Goal: Communication & Community: Answer question/provide support

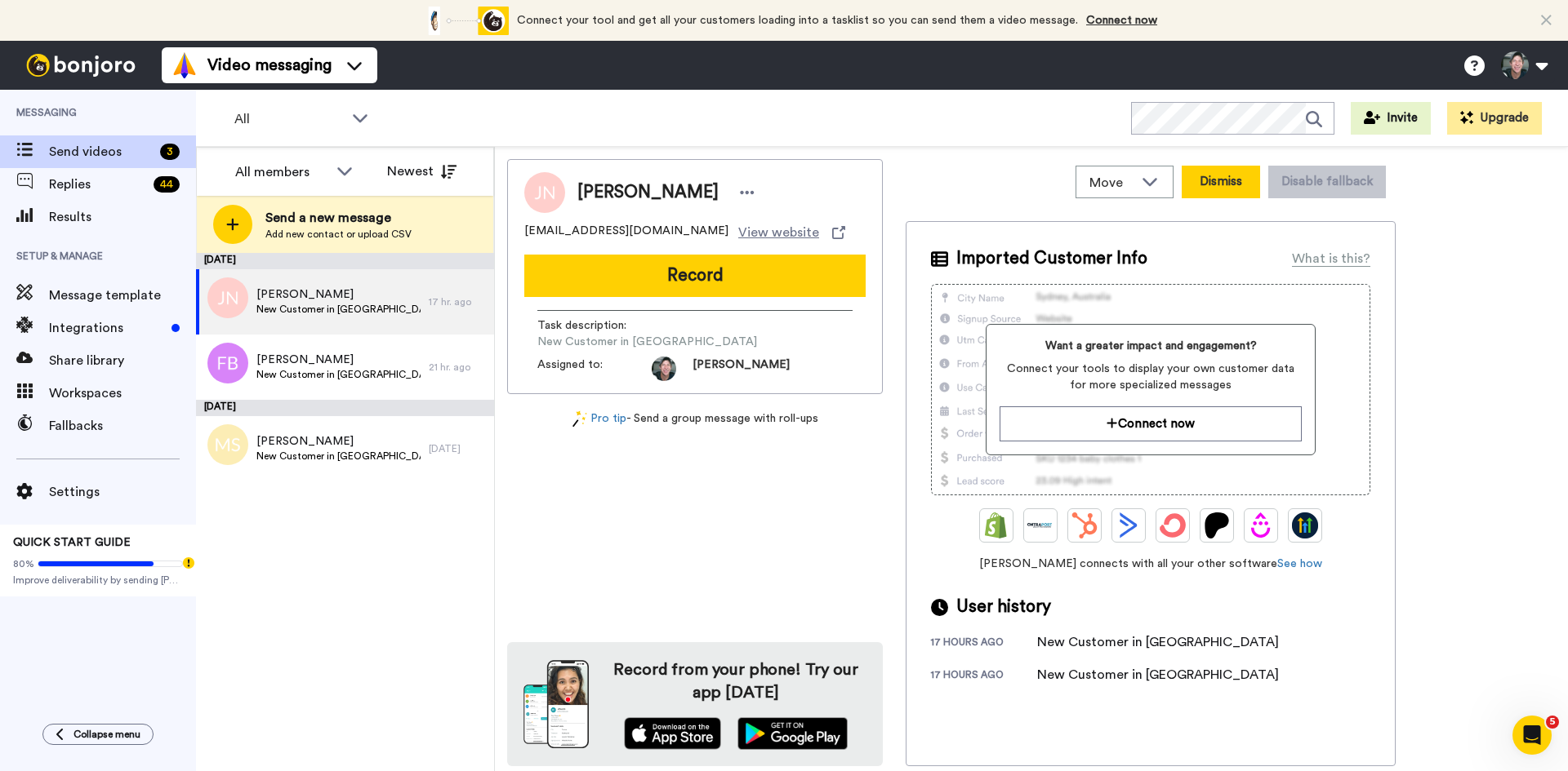
click at [1244, 186] on button "Dismiss" at bounding box center [1221, 182] width 79 height 33
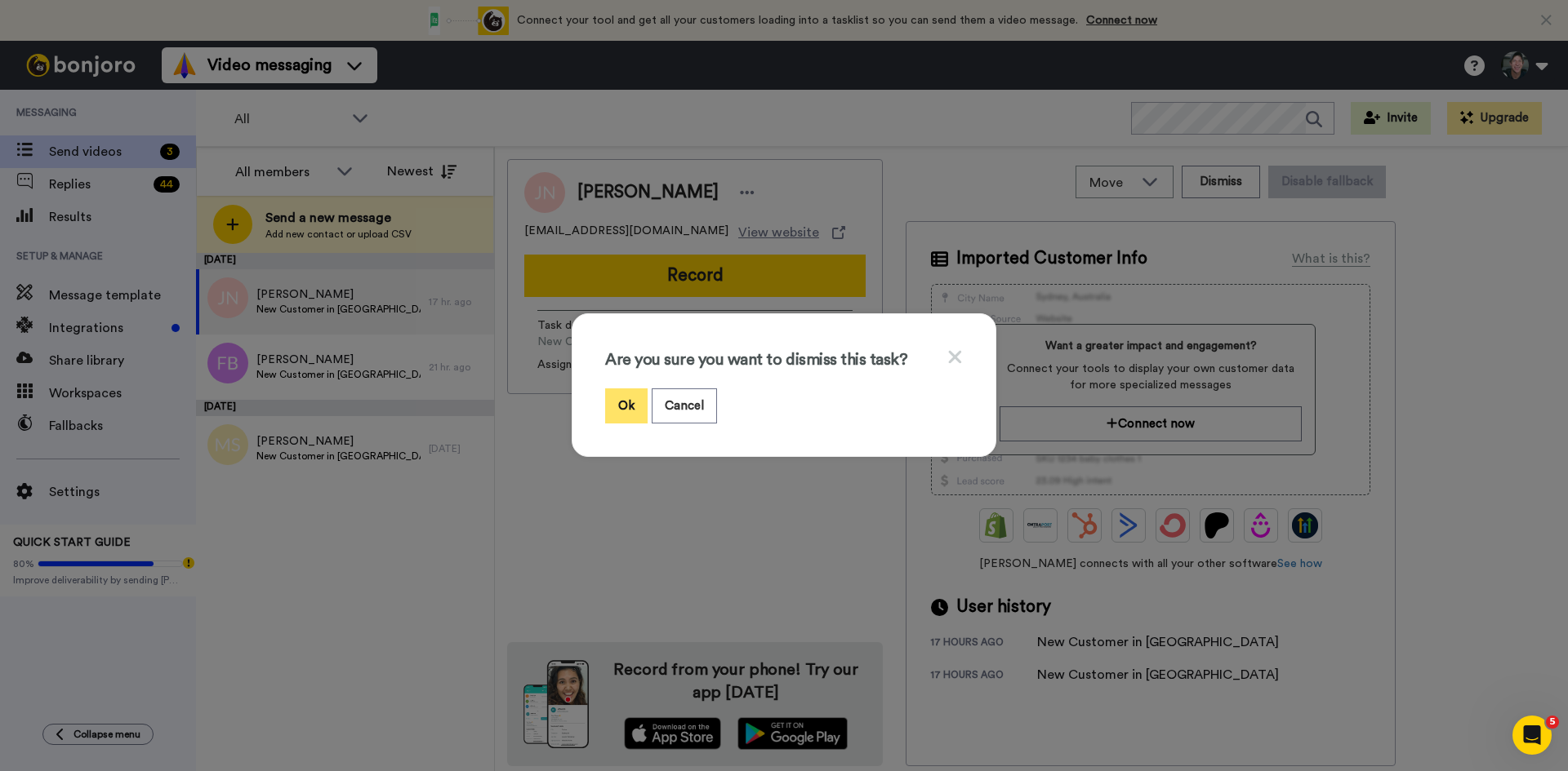
click at [624, 405] on button "Ok" at bounding box center [626, 406] width 42 height 35
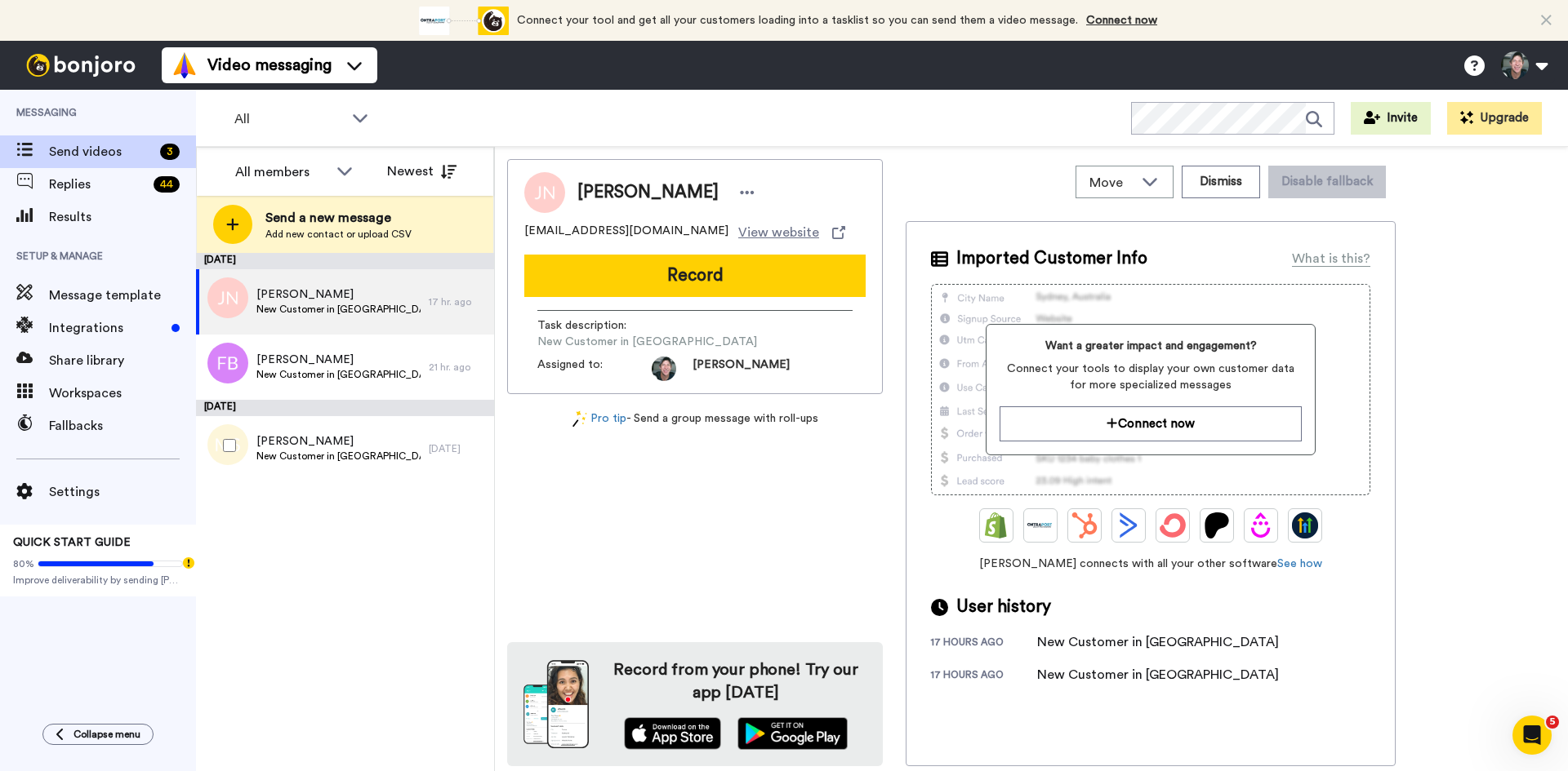
click at [333, 446] on div "September 18 John Newby New Customer in Kajabi 17 hr. ago Felix Beißwenger New …" at bounding box center [345, 512] width 298 height 518
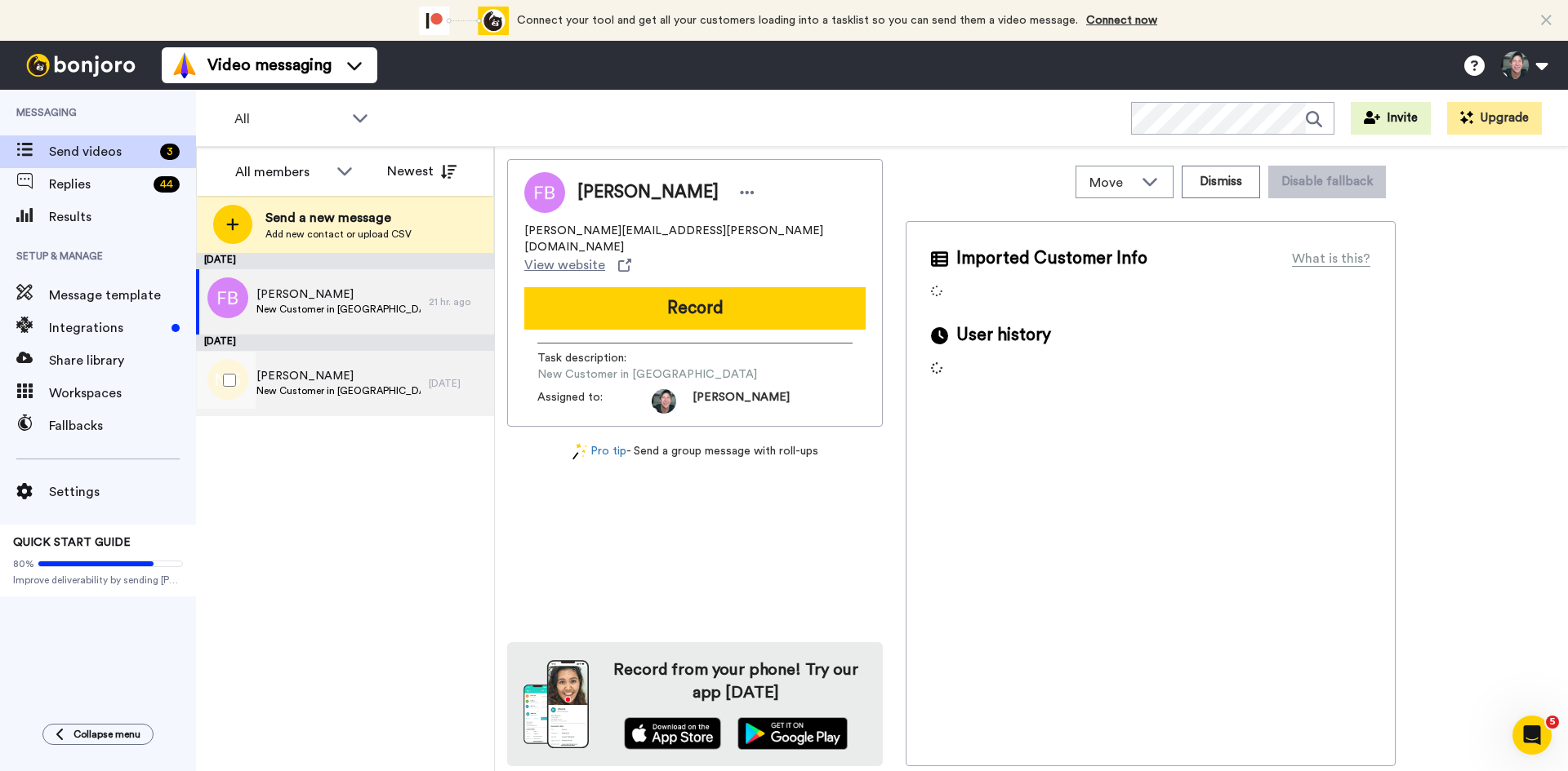
click at [275, 368] on span "[PERSON_NAME]" at bounding box center [339, 376] width 164 height 16
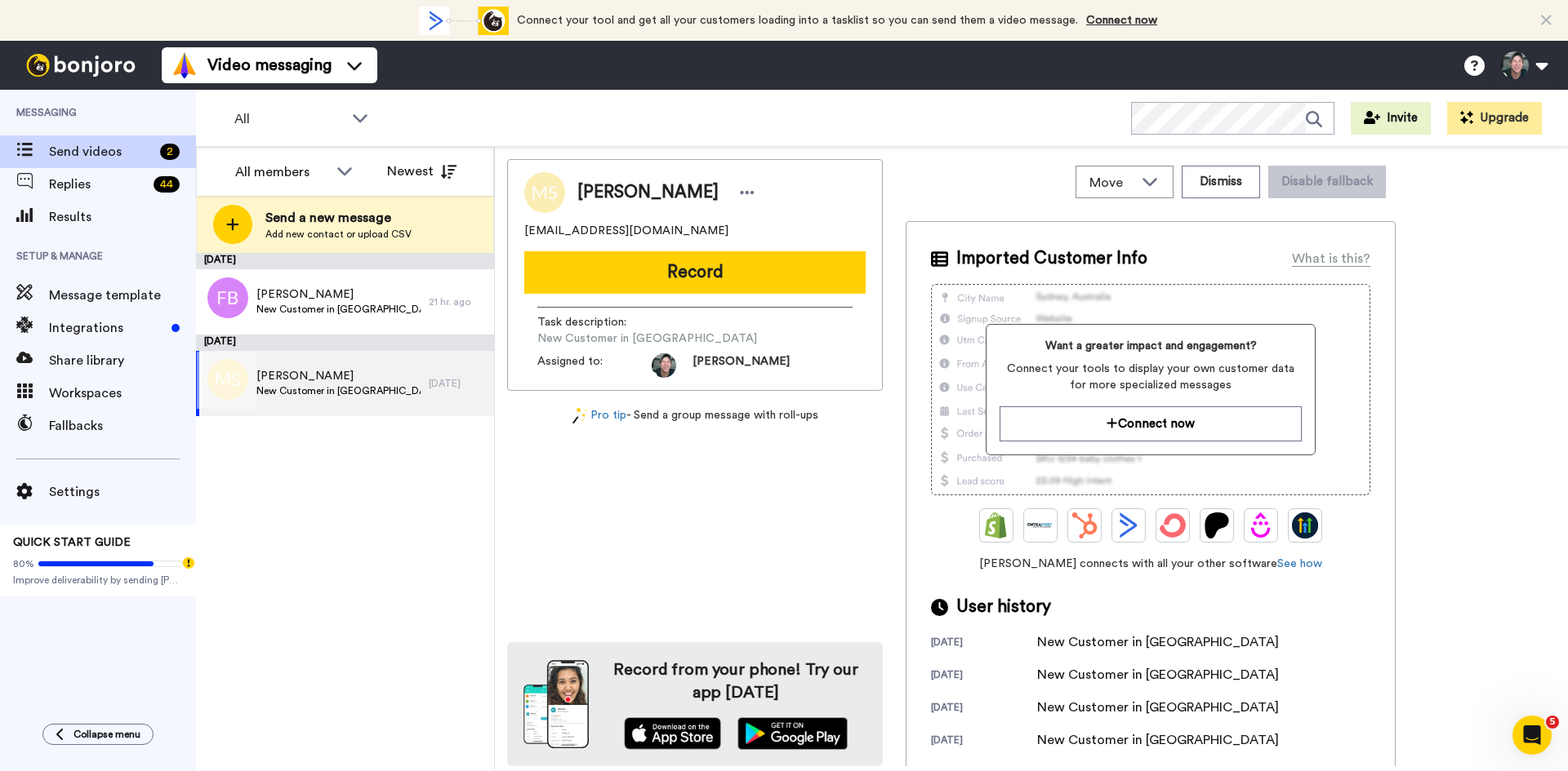
click at [302, 378] on span "[PERSON_NAME]" at bounding box center [339, 376] width 164 height 16
click at [671, 262] on button "Record" at bounding box center [695, 272] width 341 height 42
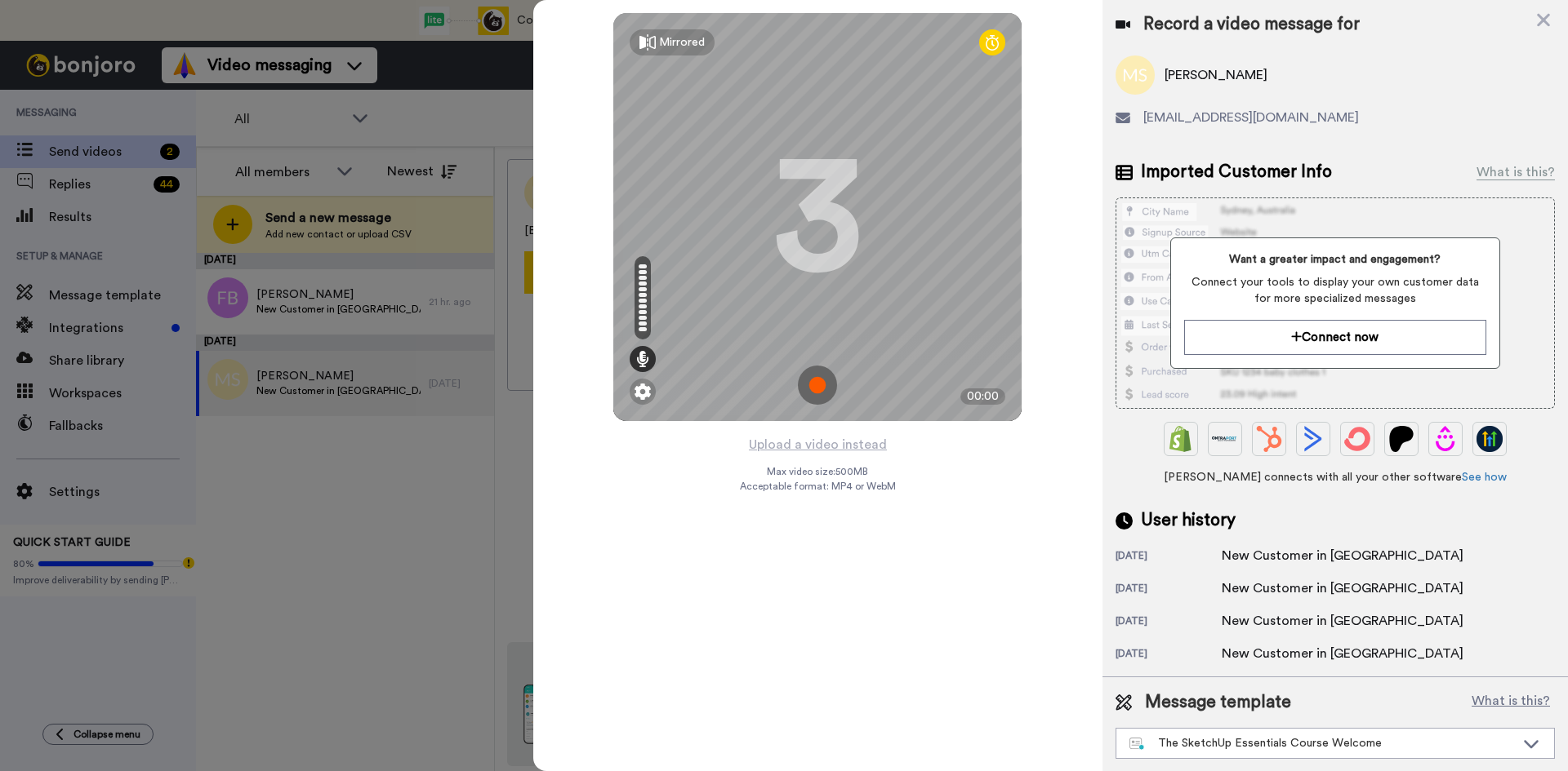
click at [816, 385] on img at bounding box center [817, 385] width 39 height 39
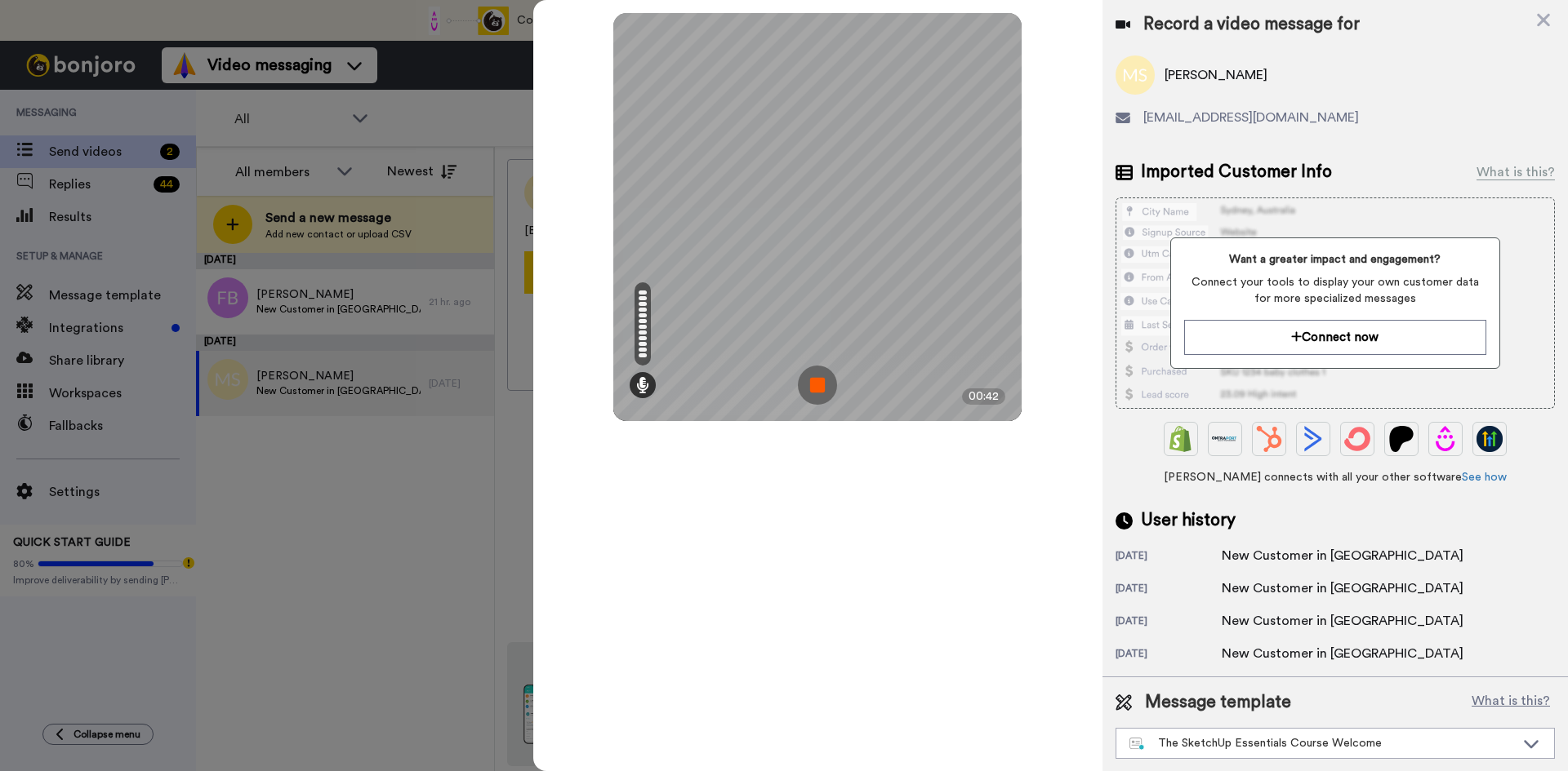
click at [812, 386] on img at bounding box center [817, 385] width 39 height 39
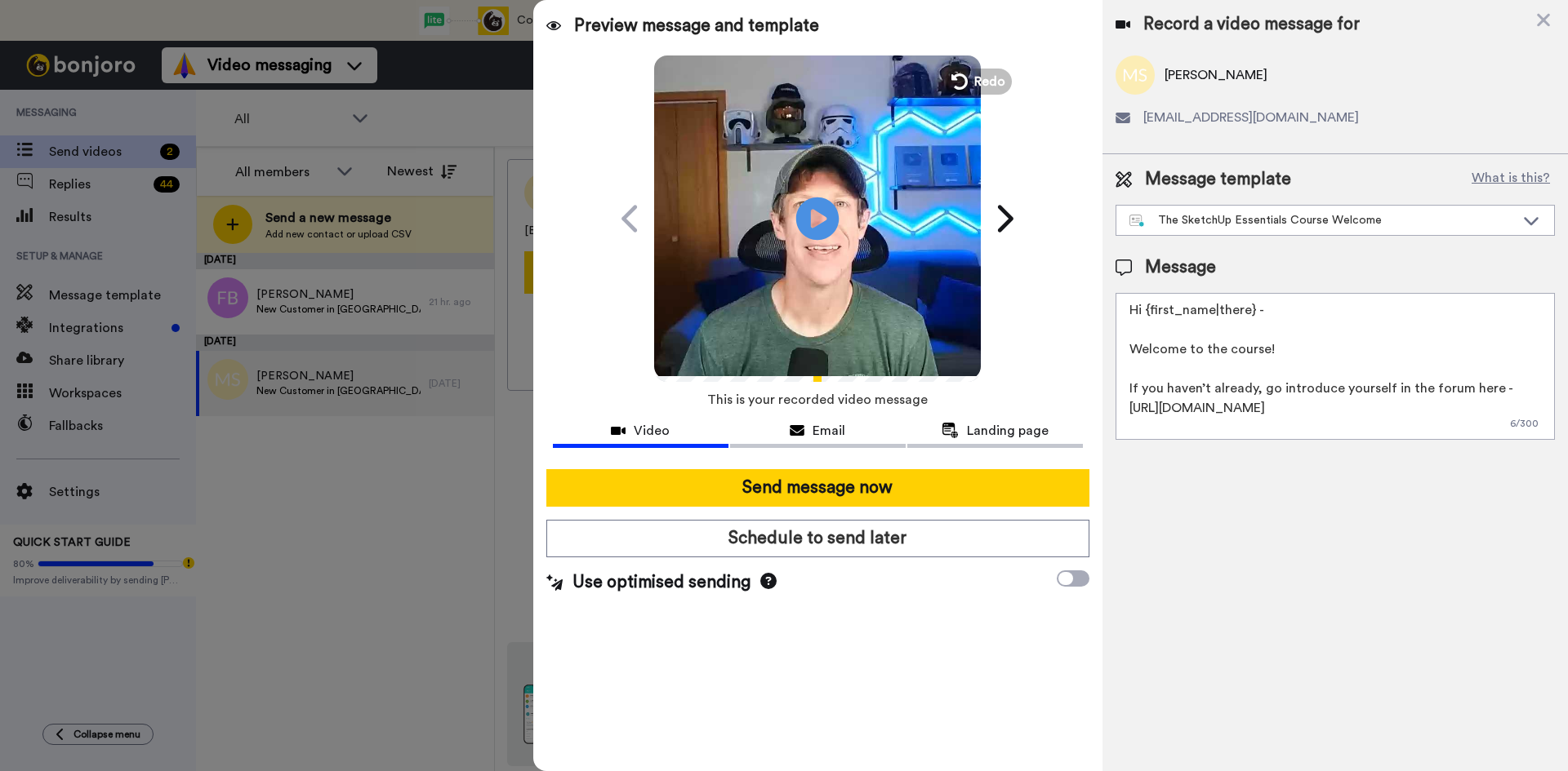
click at [818, 221] on icon "Play/Pause" at bounding box center [818, 218] width 43 height 78
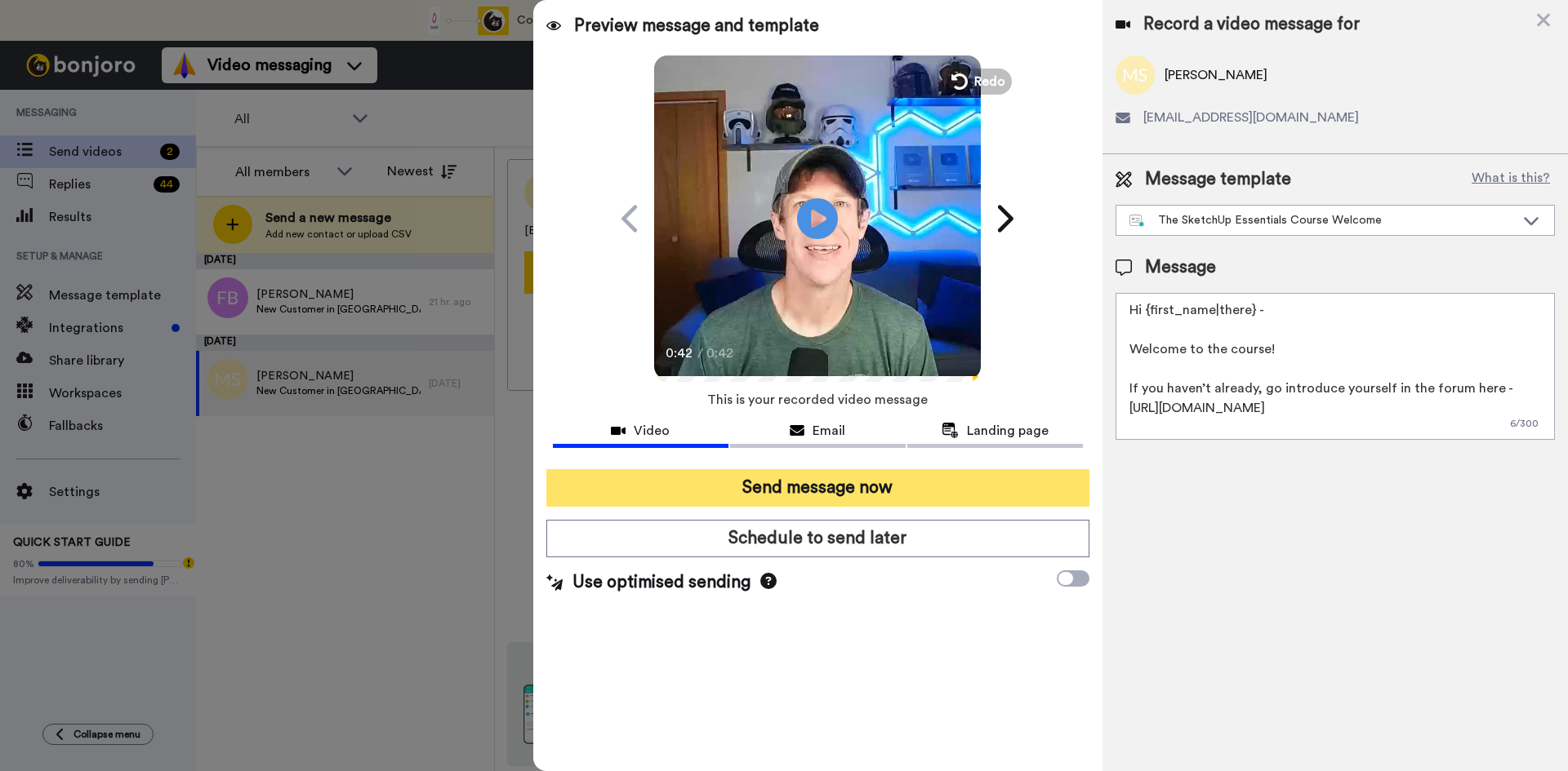
click at [836, 487] on button "Send message now" at bounding box center [817, 488] width 543 height 37
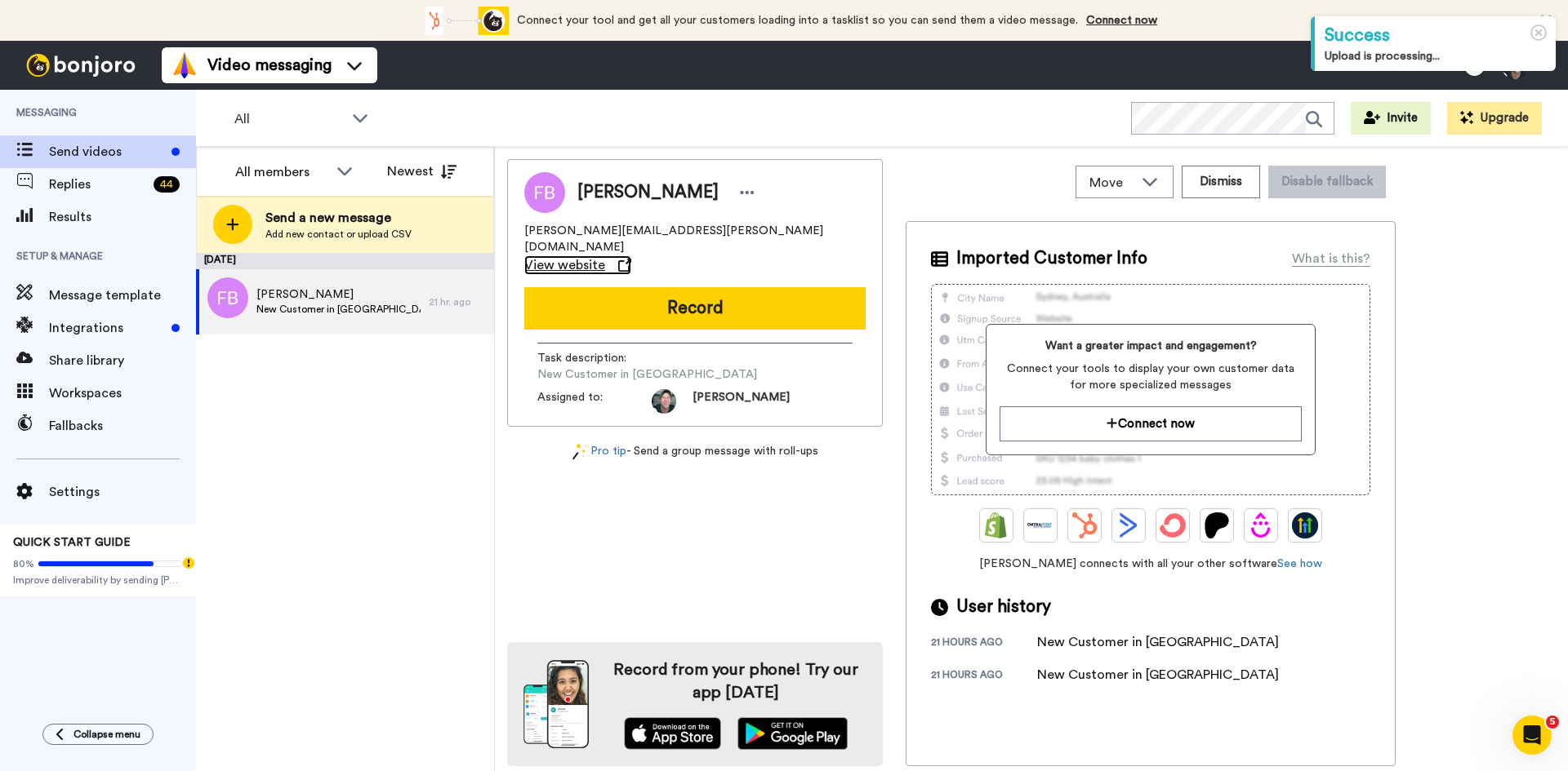
click at [606, 256] on span "View website" at bounding box center [565, 265] width 81 height 20
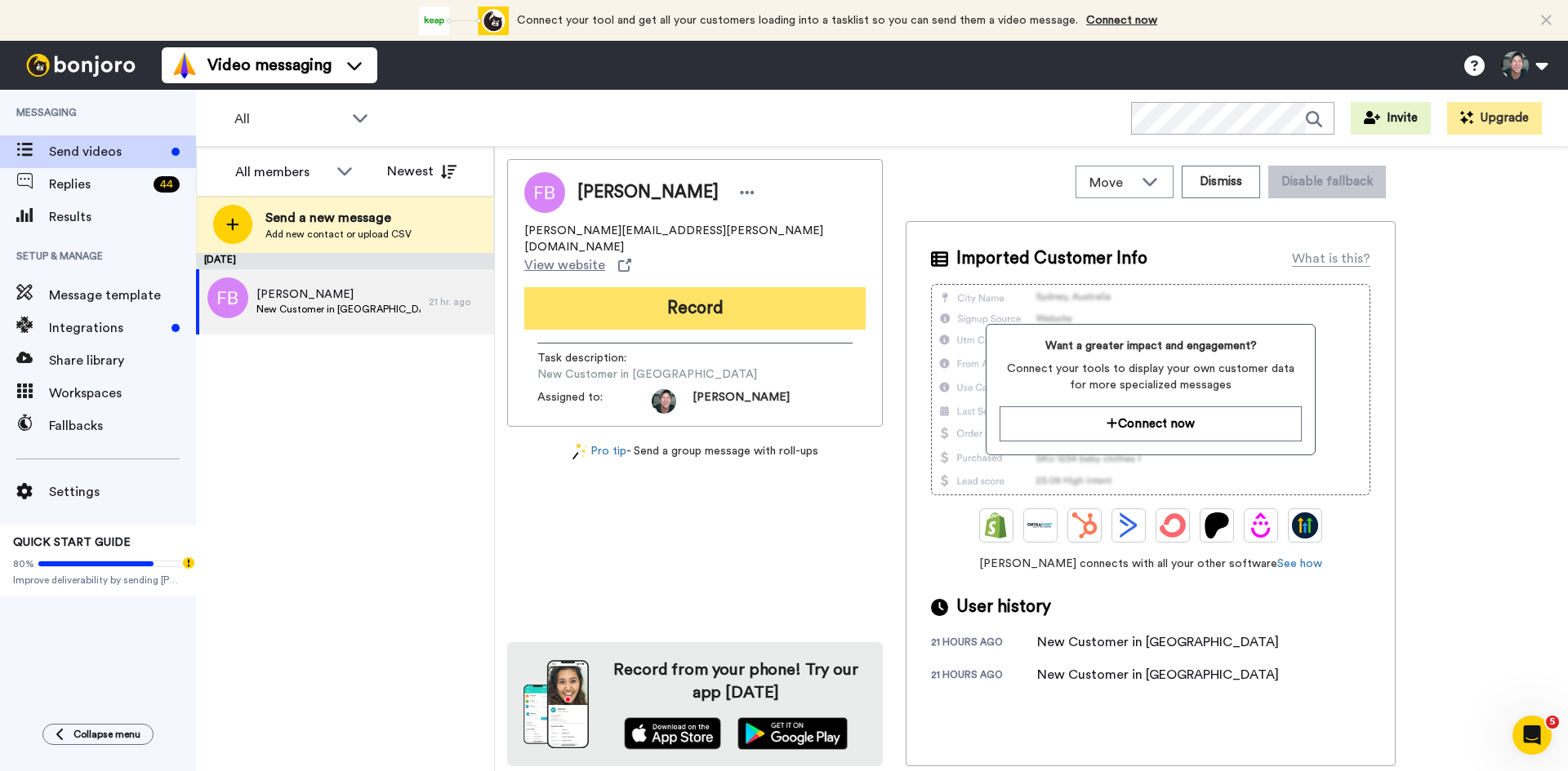
click at [670, 288] on button "Record" at bounding box center [695, 308] width 341 height 42
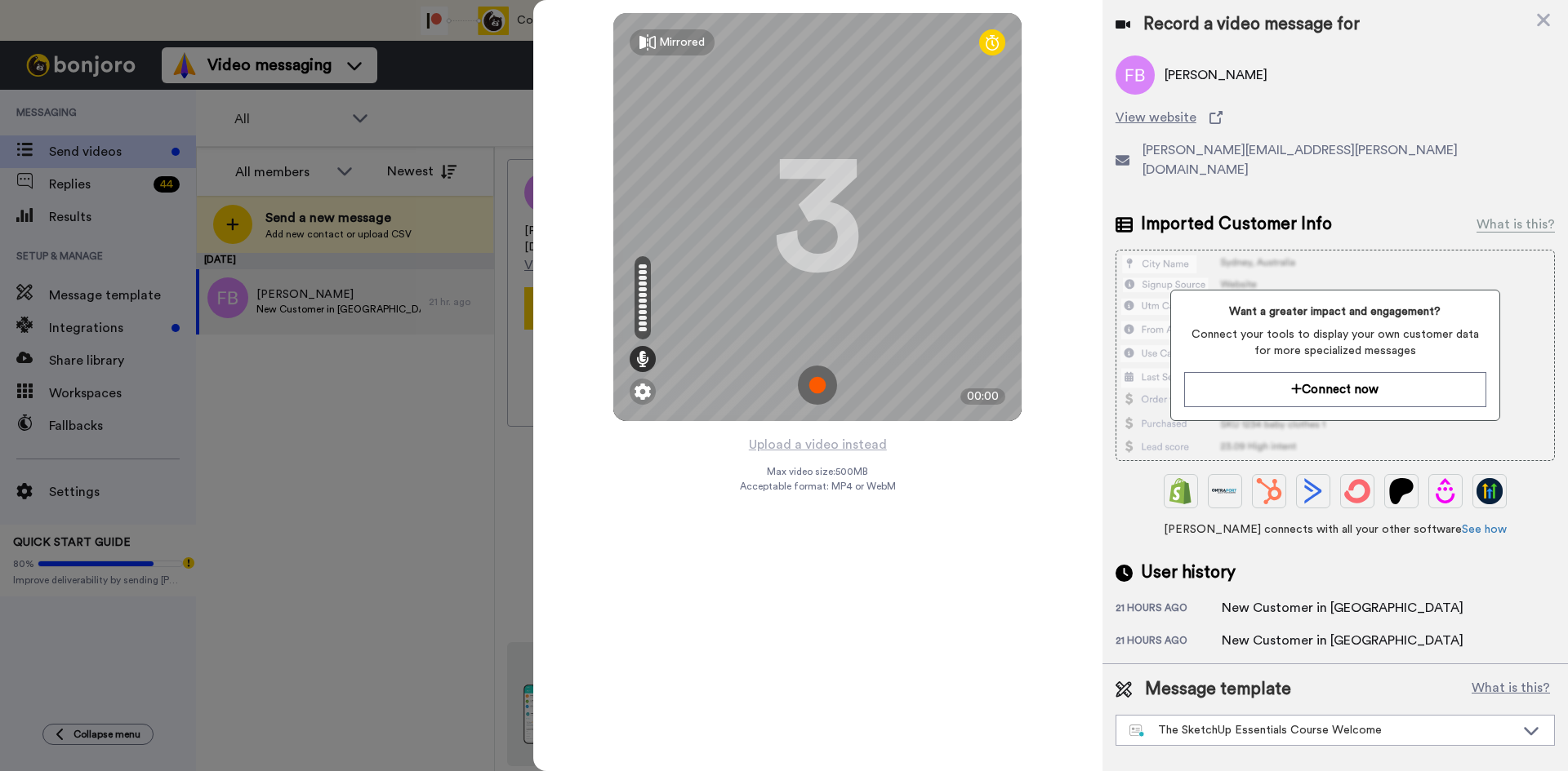
click at [812, 384] on img at bounding box center [817, 385] width 39 height 39
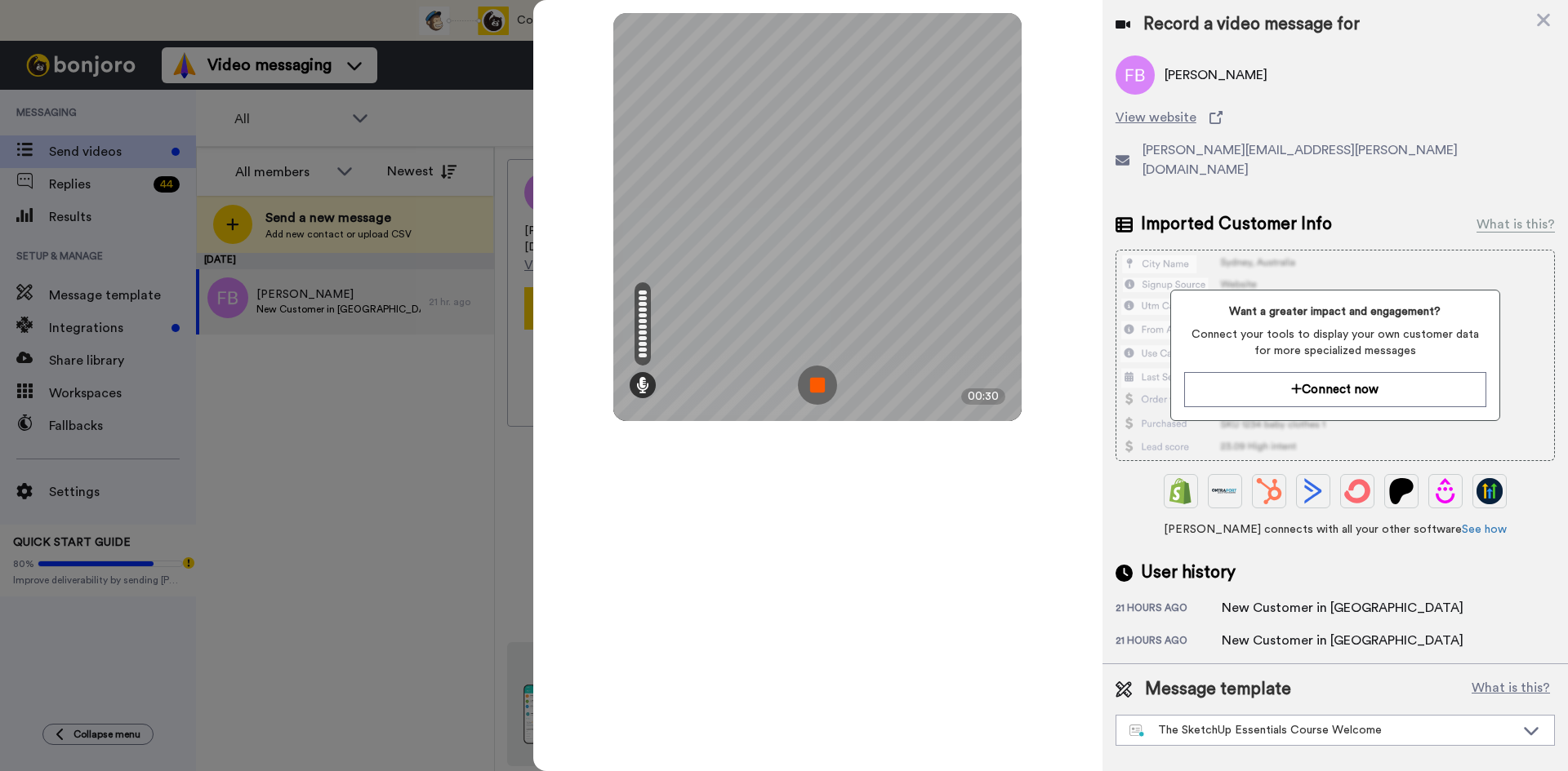
click at [809, 382] on img at bounding box center [817, 385] width 39 height 39
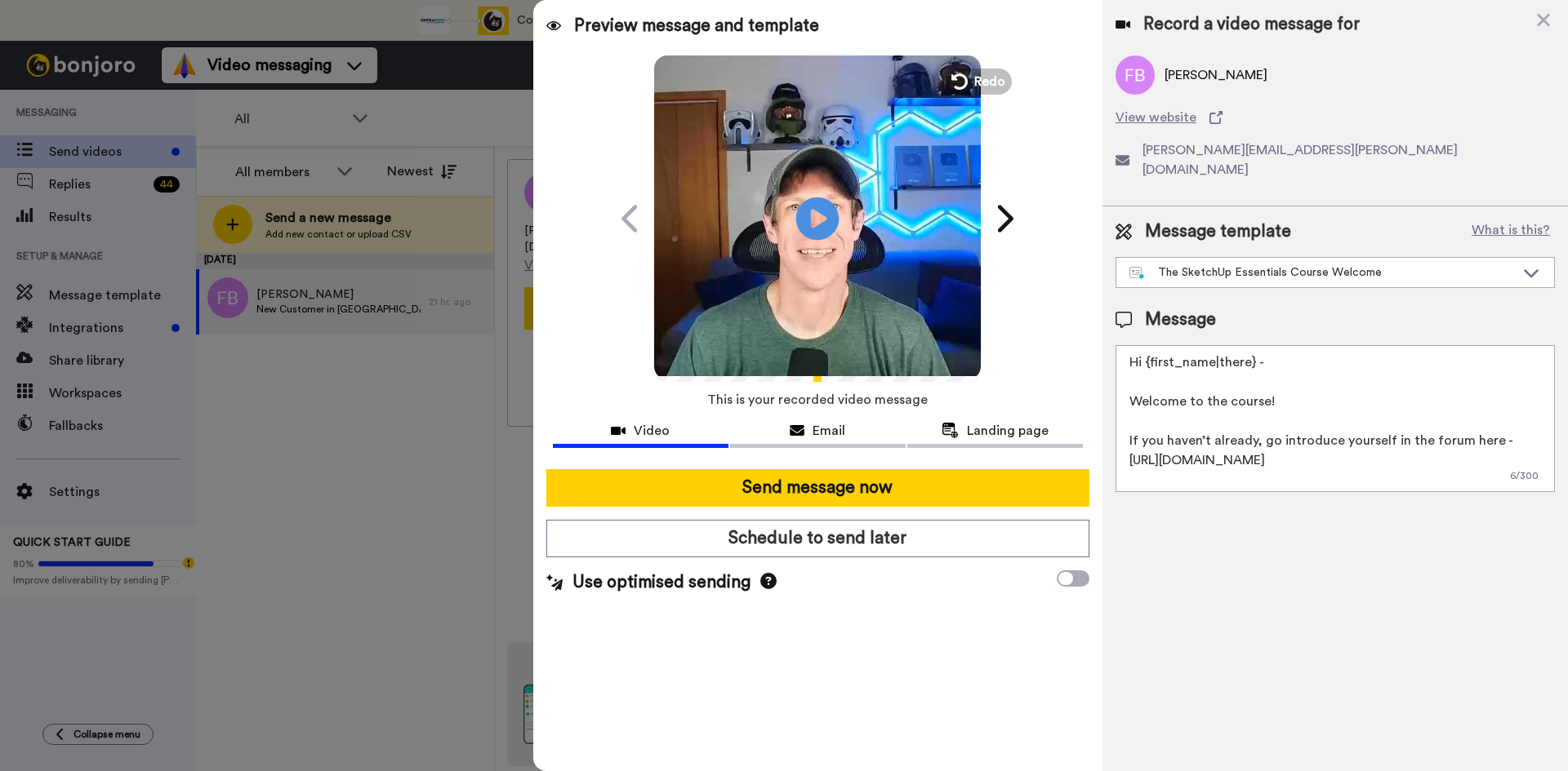
click at [819, 218] on icon "Play/Pause" at bounding box center [818, 218] width 43 height 78
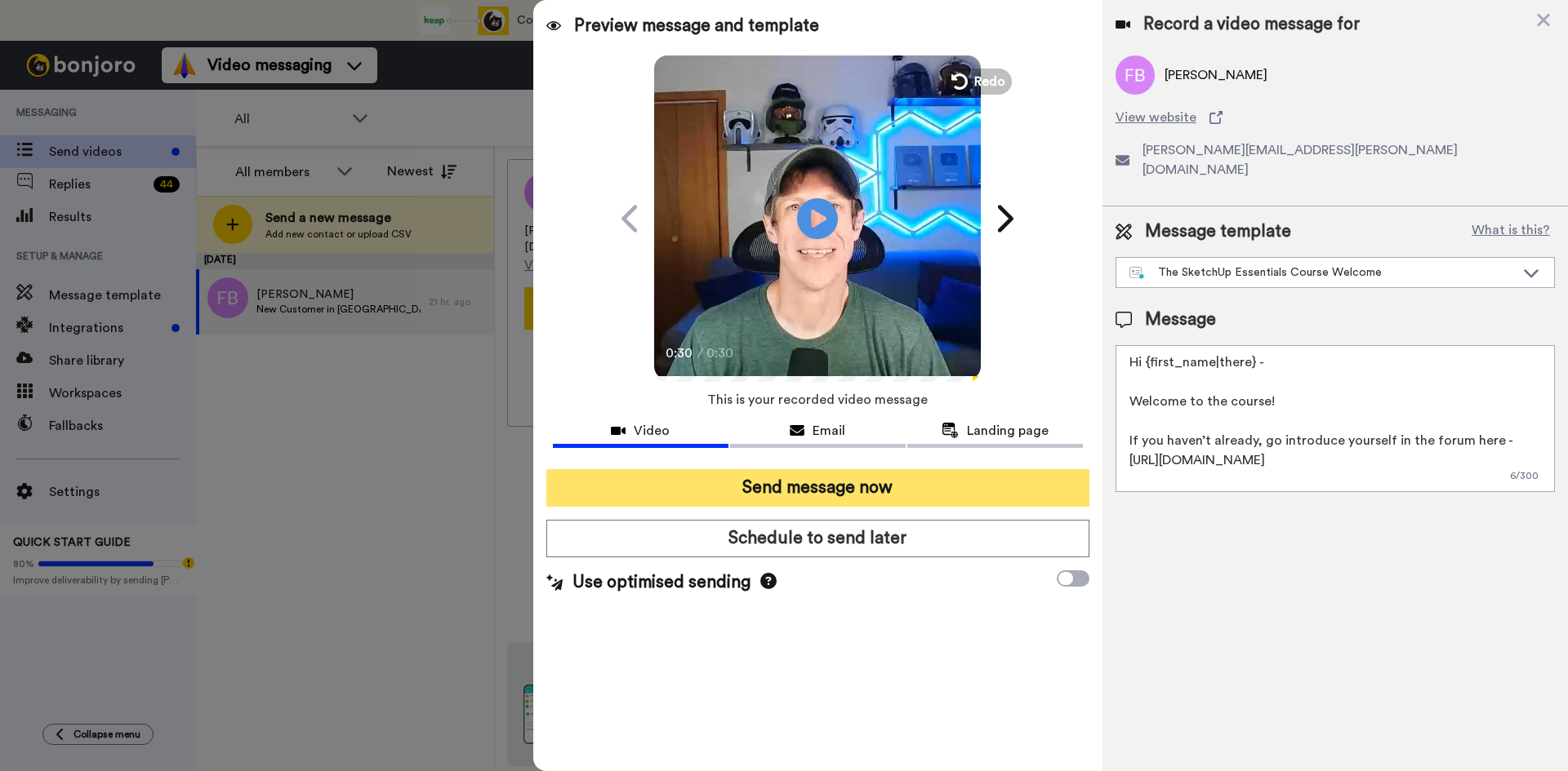
click at [854, 490] on button "Send message now" at bounding box center [817, 488] width 543 height 37
